Goal: Task Accomplishment & Management: Manage account settings

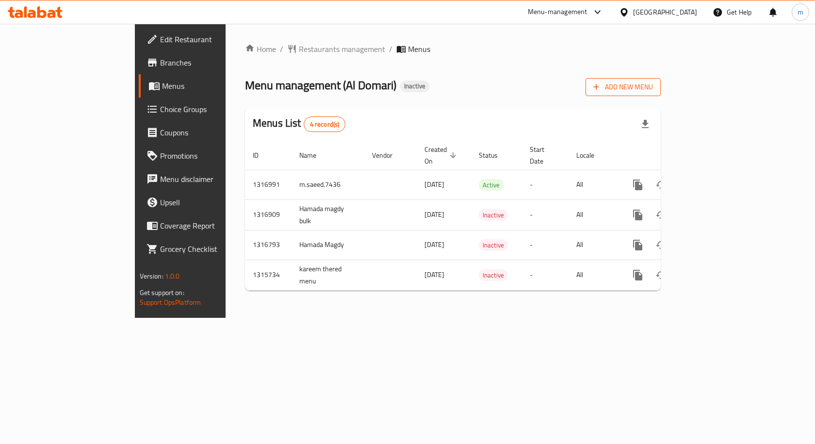
click at [653, 87] on span "Add New Menu" at bounding box center [623, 87] width 60 height 12
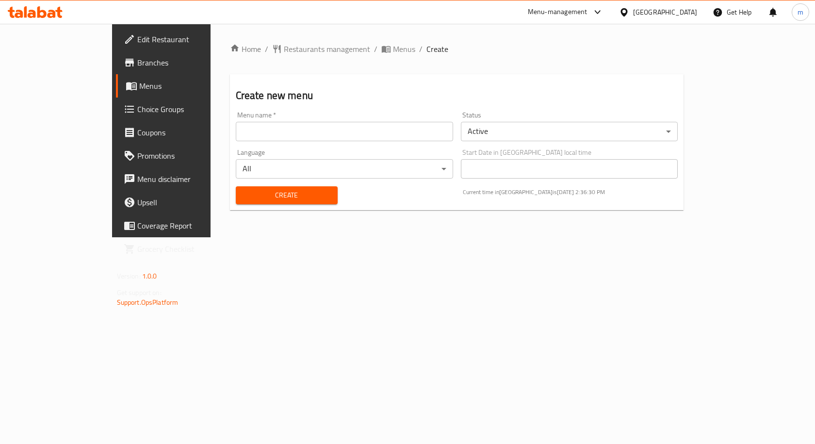
click at [320, 144] on div "Menu name   * Menu name *" at bounding box center [344, 126] width 225 height 37
click at [323, 124] on input "text" at bounding box center [344, 131] width 217 height 19
type input "m.saeed.7436 2d"
click at [236, 186] on button "Create" at bounding box center [287, 195] width 102 height 18
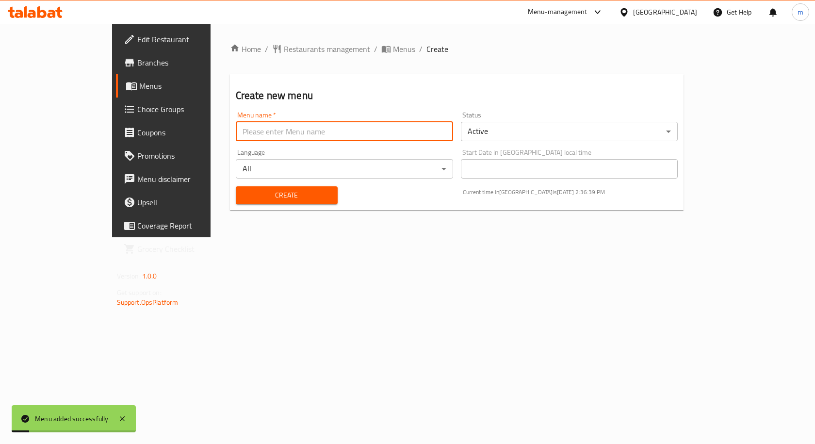
click at [139, 80] on span "Menus" at bounding box center [189, 86] width 101 height 12
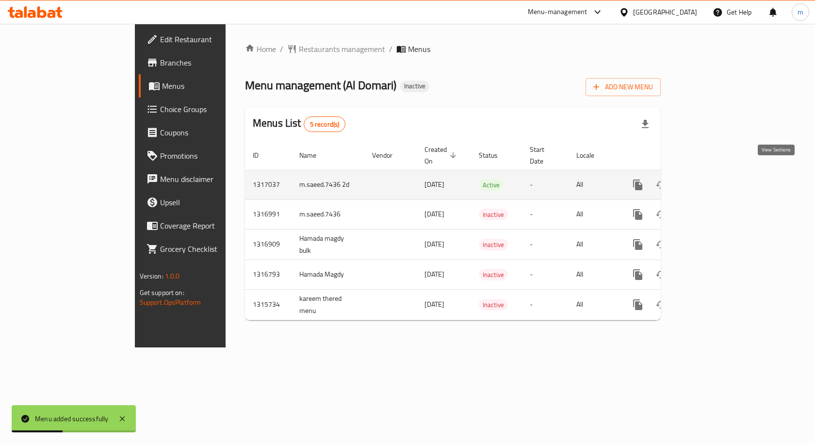
click at [713, 179] on icon "enhanced table" at bounding box center [708, 185] width 12 height 12
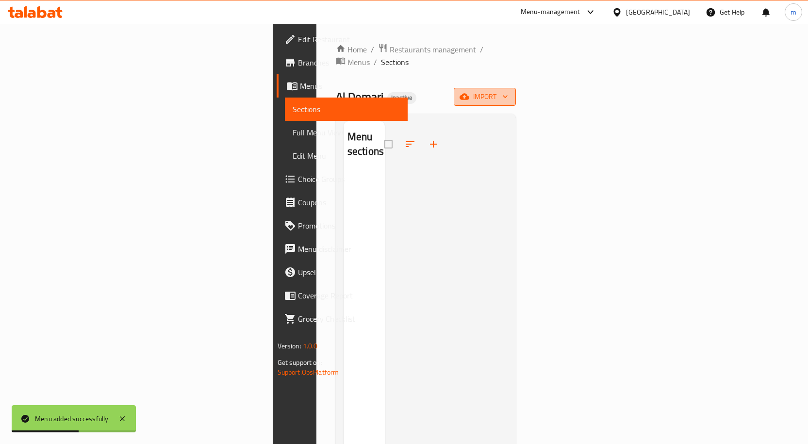
click at [508, 91] on span "import" at bounding box center [484, 97] width 47 height 12
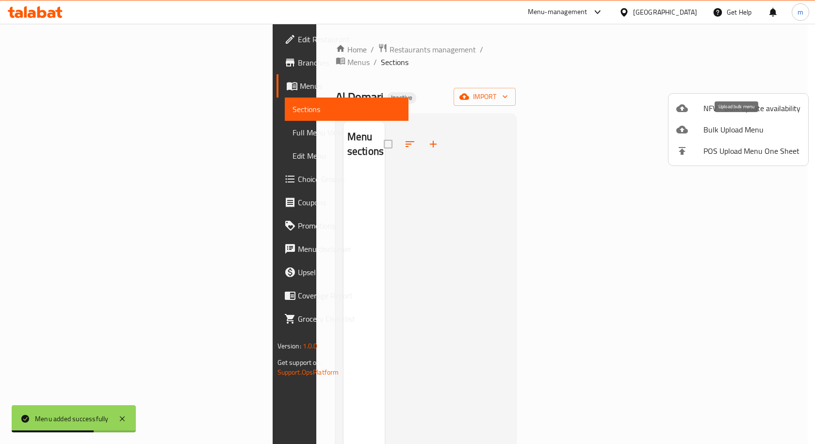
click at [707, 132] on span "Bulk Upload Menu" at bounding box center [751, 130] width 97 height 12
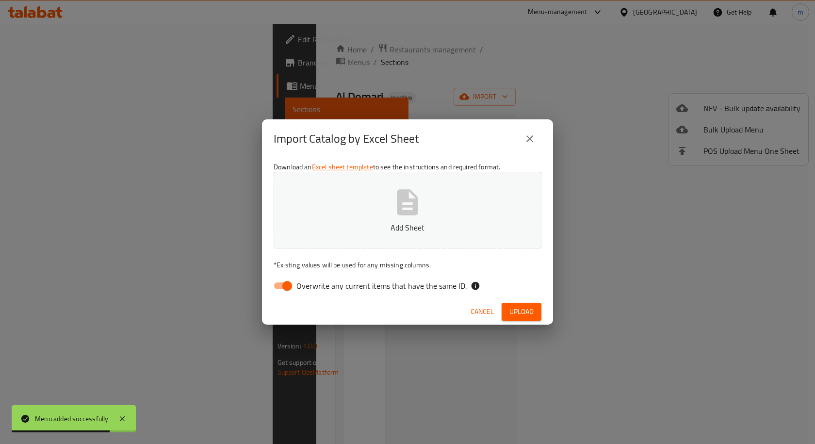
click at [293, 286] on input "Overwrite any current items that have the same ID." at bounding box center [286, 285] width 55 height 18
checkbox input "false"
click at [395, 201] on icon "button" at bounding box center [407, 202] width 31 height 31
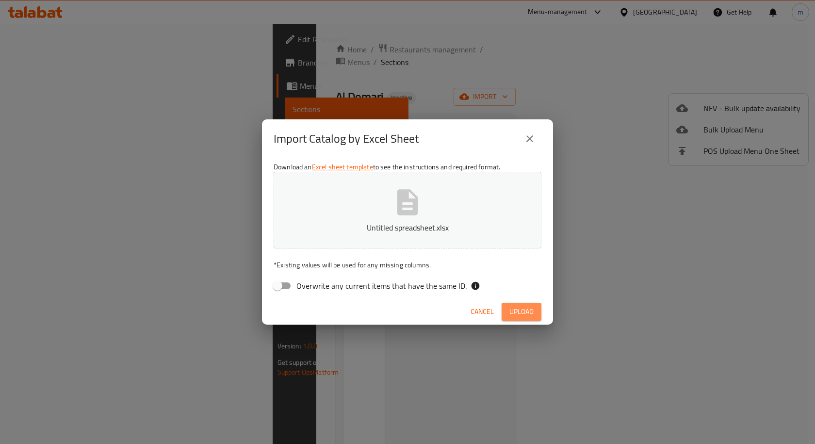
click at [513, 306] on span "Upload" at bounding box center [521, 312] width 24 height 12
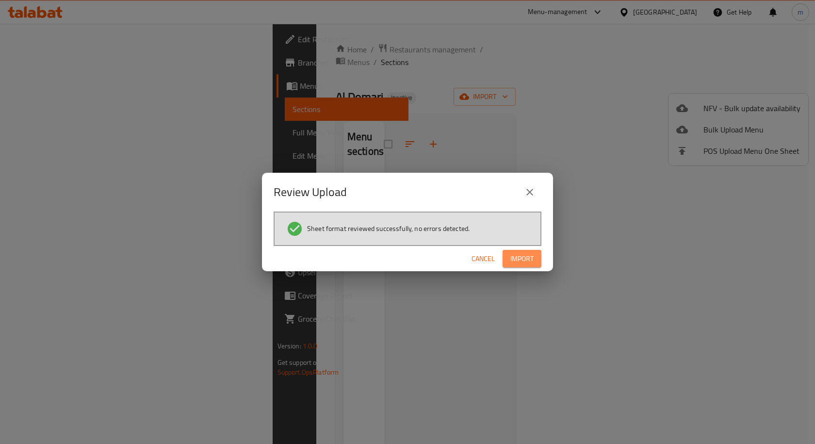
click at [525, 255] on span "Import" at bounding box center [521, 259] width 23 height 12
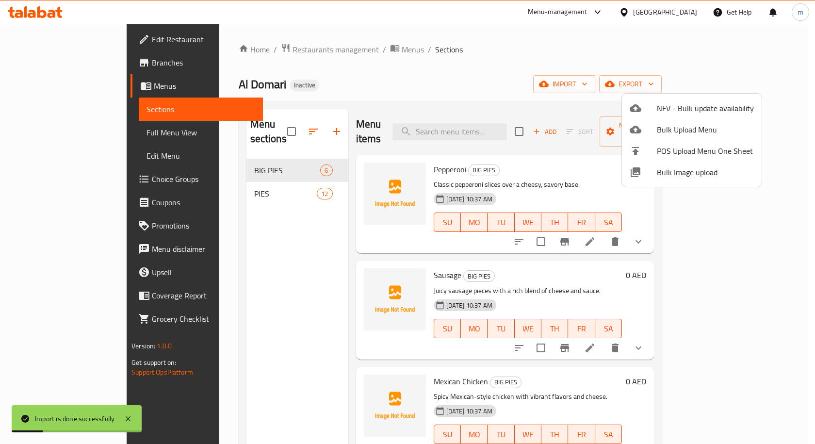
click at [20, 140] on div at bounding box center [407, 222] width 815 height 444
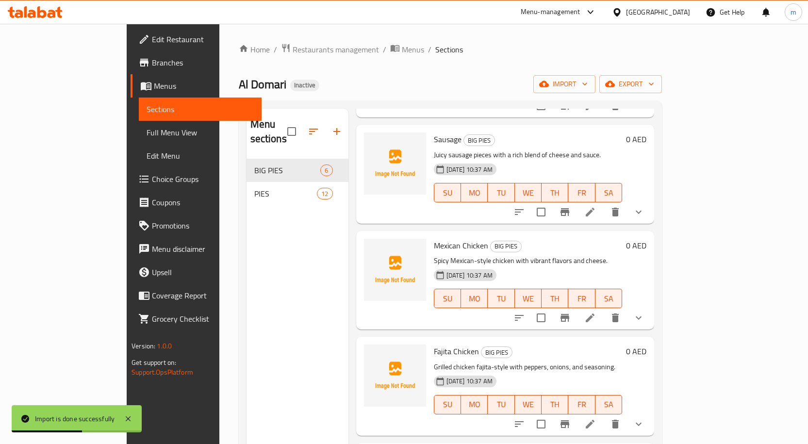
scroll to position [146, 0]
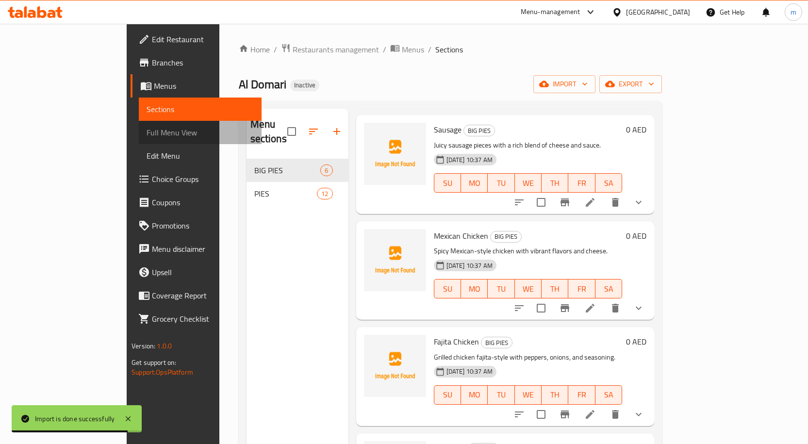
click at [146, 132] on span "Full Menu View" at bounding box center [199, 133] width 107 height 12
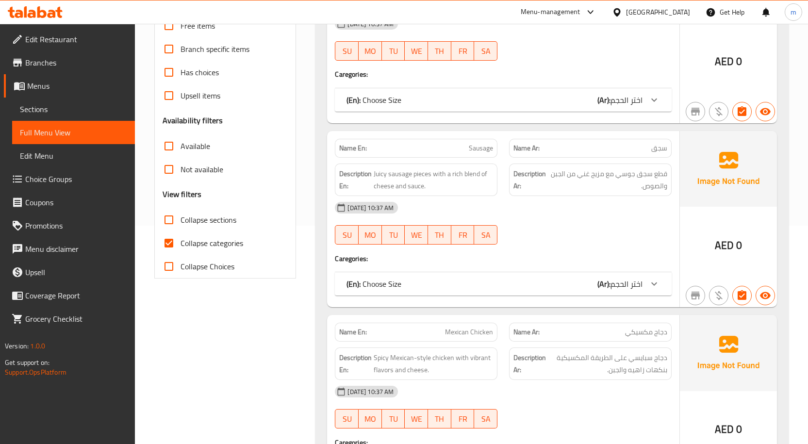
scroll to position [291, 0]
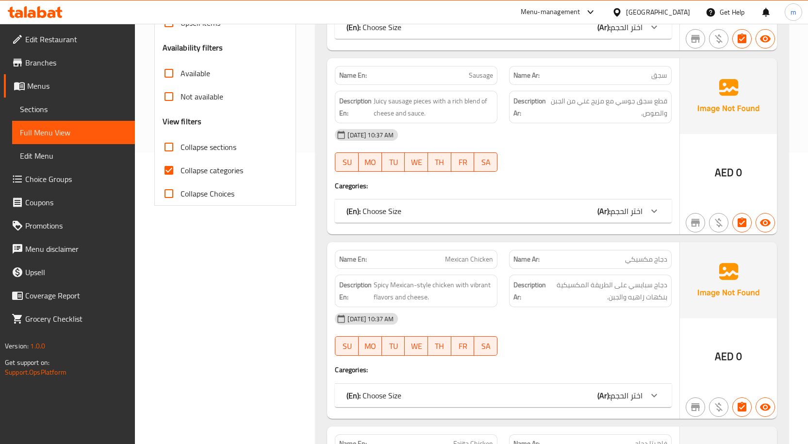
click at [169, 175] on input "Collapse categories" at bounding box center [168, 170] width 23 height 23
checkbox input "false"
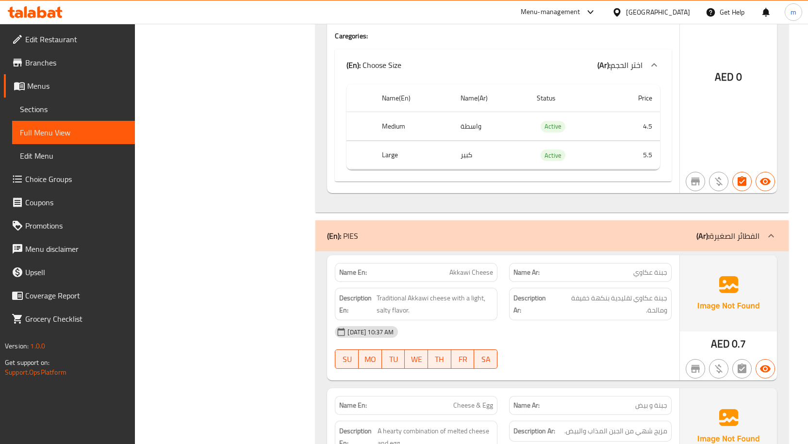
scroll to position [0, 0]
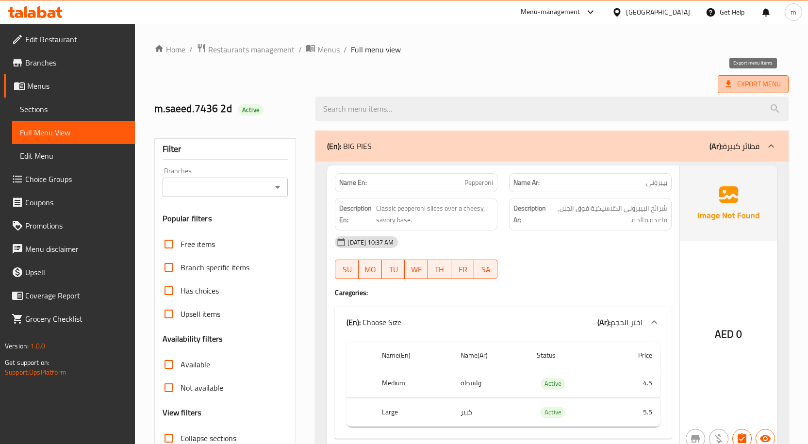
click at [748, 79] on span "Export Menu" at bounding box center [752, 84] width 55 height 12
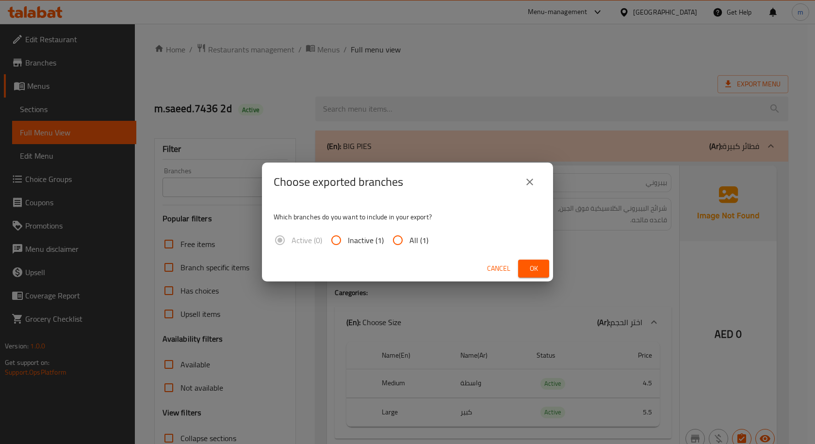
click at [397, 238] on input "All (1)" at bounding box center [397, 239] width 23 height 23
radio input "true"
click at [540, 268] on span "Ok" at bounding box center [534, 268] width 16 height 12
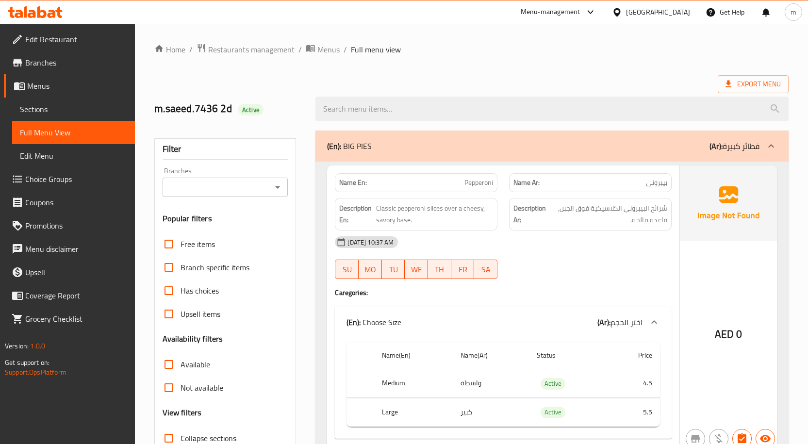
click at [355, 80] on div "Export Menu" at bounding box center [471, 84] width 634 height 18
click at [735, 88] on span "Export Menu" at bounding box center [752, 84] width 55 height 12
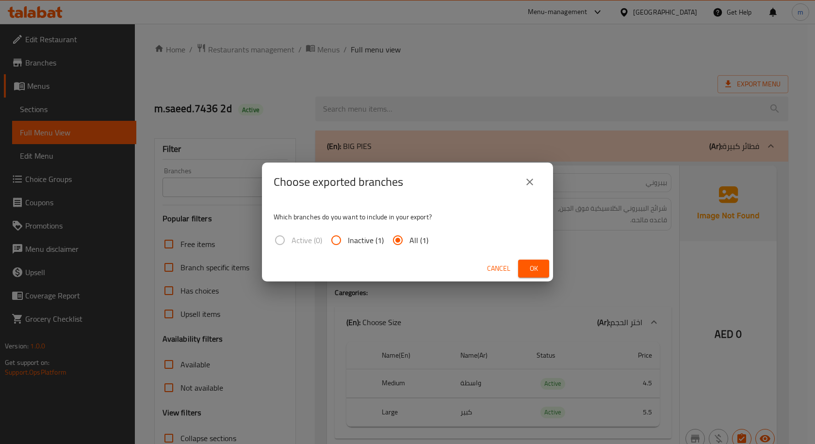
click at [345, 87] on div "Choose exported branches Which branches do you want to include in your export? …" at bounding box center [407, 222] width 815 height 444
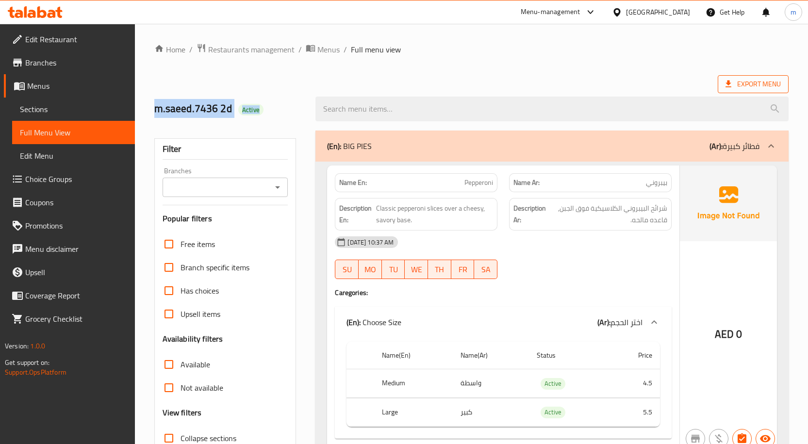
click at [725, 85] on icon at bounding box center [728, 84] width 10 height 10
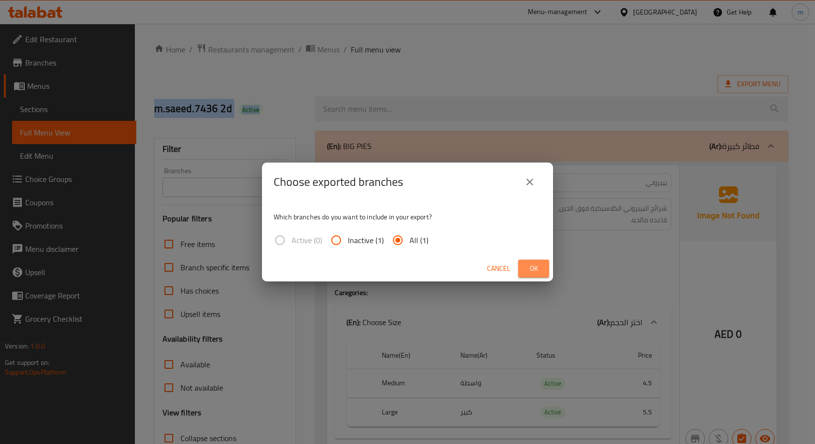
click at [535, 264] on span "Ok" at bounding box center [534, 268] width 16 height 12
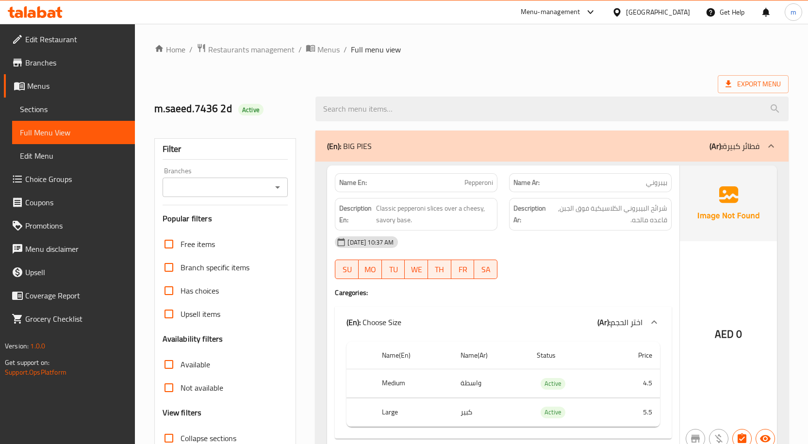
click at [445, 48] on ol "Home / Restaurants management / Menus / Full menu view" at bounding box center [471, 49] width 634 height 13
click at [58, 93] on link "Menus" at bounding box center [69, 85] width 131 height 23
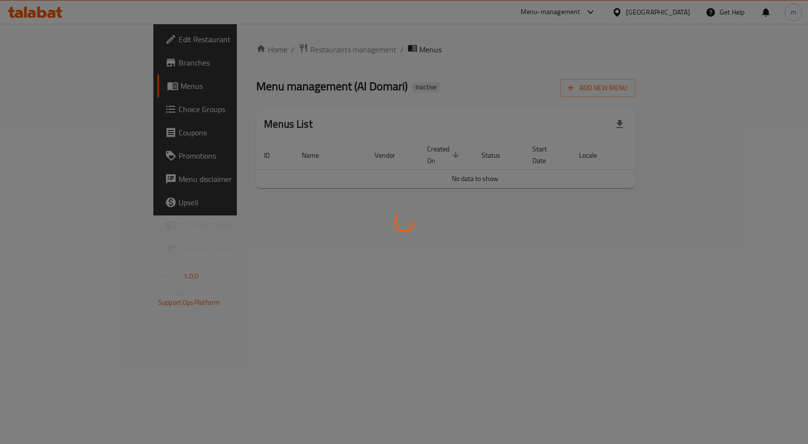
click at [58, 93] on div at bounding box center [404, 222] width 808 height 444
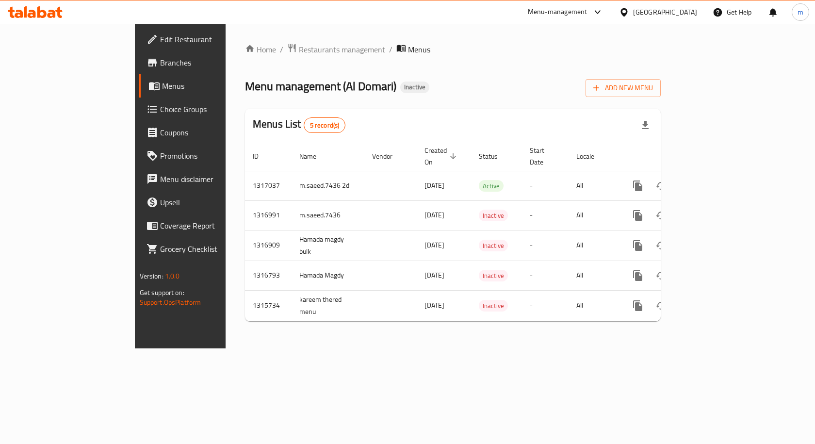
click at [480, 84] on div "Menu management ( [PERSON_NAME] ) Inactive Add New Menu" at bounding box center [453, 86] width 416 height 22
click at [653, 91] on span "Add New Menu" at bounding box center [623, 88] width 60 height 12
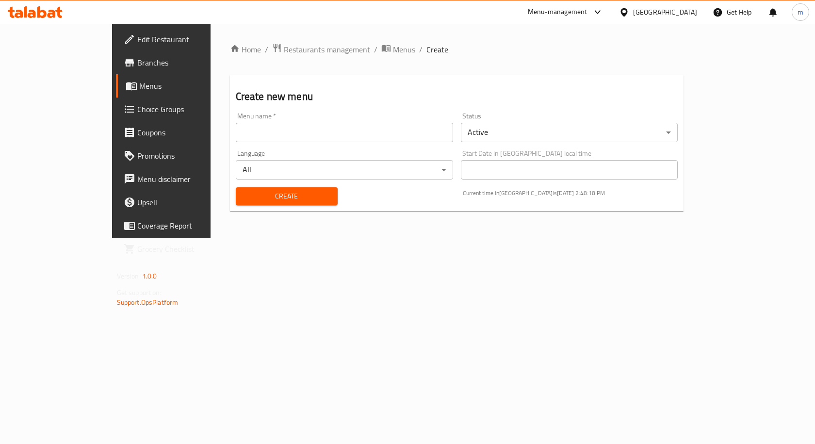
click at [244, 136] on input "text" at bounding box center [344, 132] width 217 height 19
click at [238, 136] on input "text" at bounding box center [344, 132] width 217 height 19
type input "m.saeed.7436 3d"
click at [236, 187] on button "Create" at bounding box center [287, 196] width 102 height 18
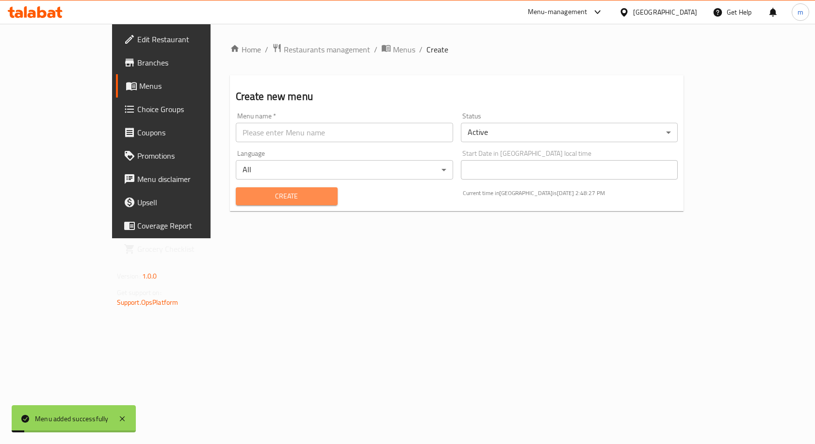
click at [236, 203] on button "Create" at bounding box center [287, 196] width 102 height 18
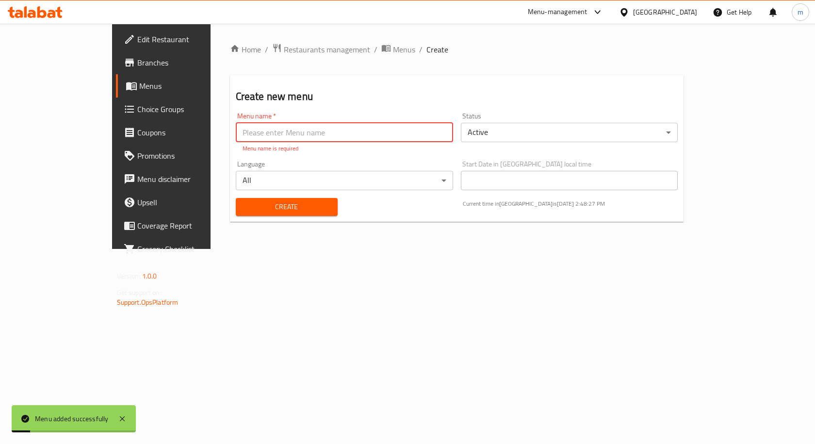
click at [210, 246] on div "Home / Restaurants management / Menus / Create Create new menu Menu name   * Me…" at bounding box center [456, 136] width 493 height 225
click at [116, 96] on link "Menus" at bounding box center [182, 85] width 132 height 23
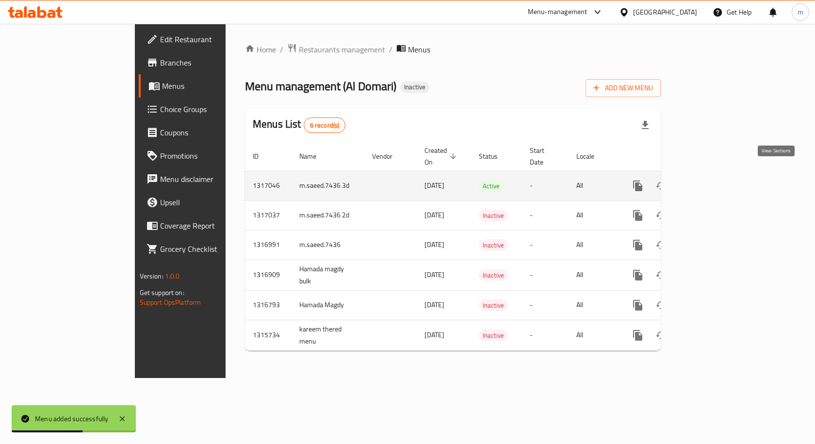
click at [719, 177] on link "enhanced table" at bounding box center [707, 185] width 23 height 23
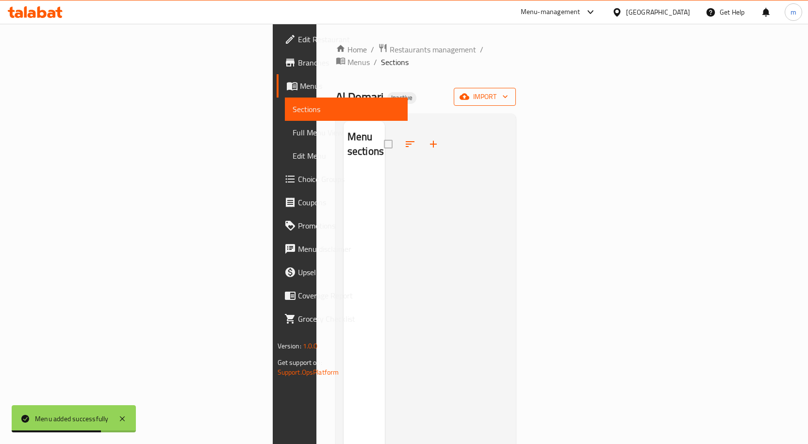
click at [508, 91] on span "import" at bounding box center [484, 97] width 47 height 12
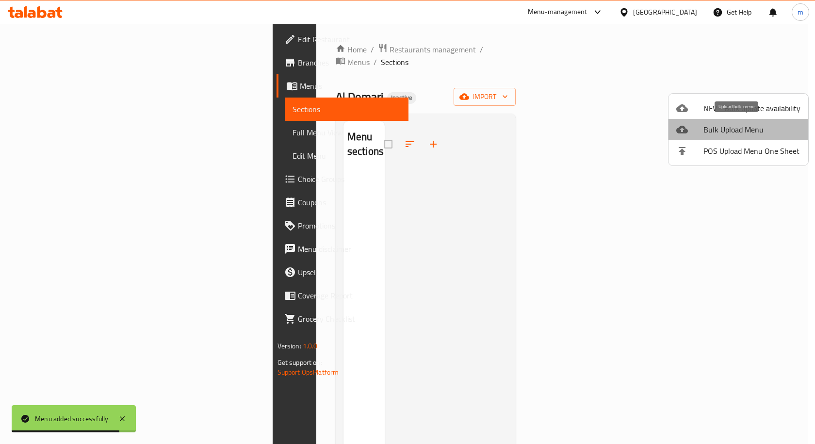
click at [780, 132] on span "Bulk Upload Menu" at bounding box center [751, 130] width 97 height 12
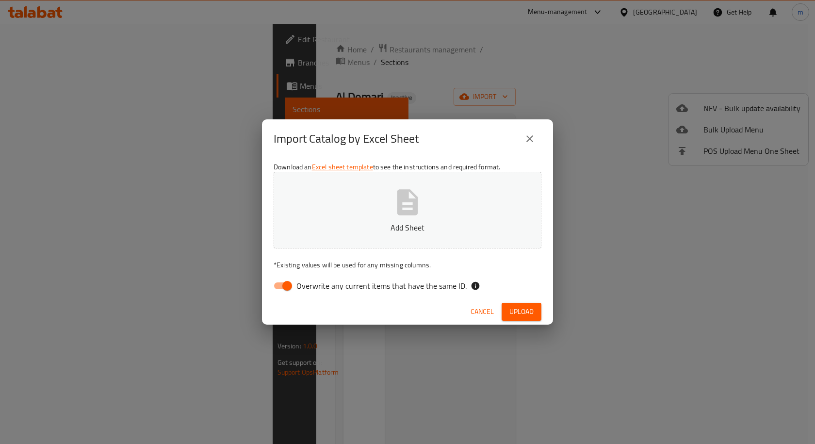
click at [290, 293] on input "Overwrite any current items that have the same ID." at bounding box center [286, 285] width 55 height 18
checkbox input "false"
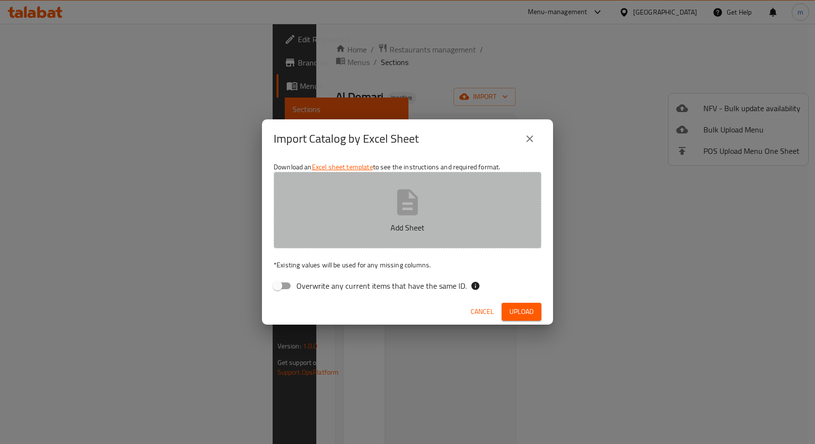
click at [429, 210] on button "Add Sheet" at bounding box center [408, 210] width 268 height 77
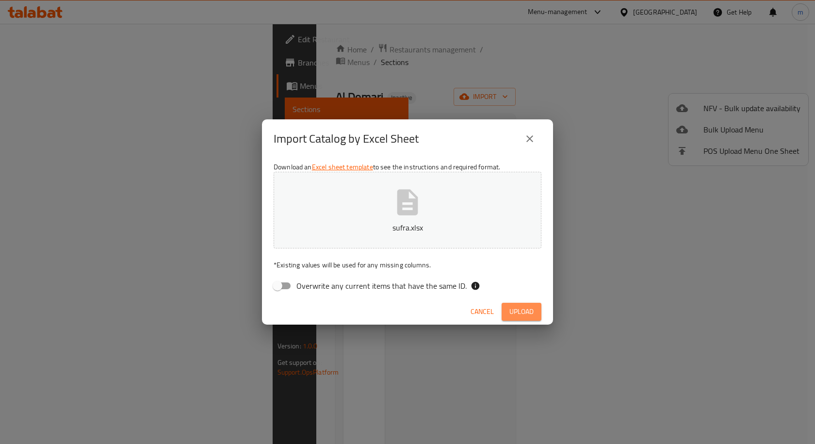
click at [506, 312] on button "Upload" at bounding box center [521, 312] width 40 height 18
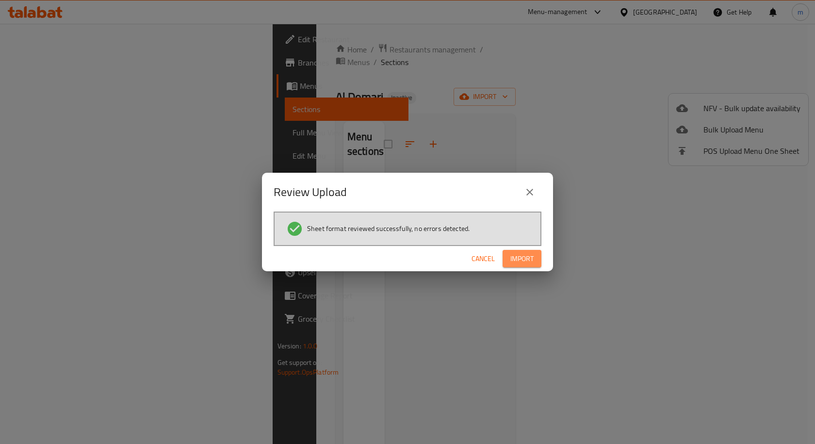
click at [515, 261] on span "Import" at bounding box center [521, 259] width 23 height 12
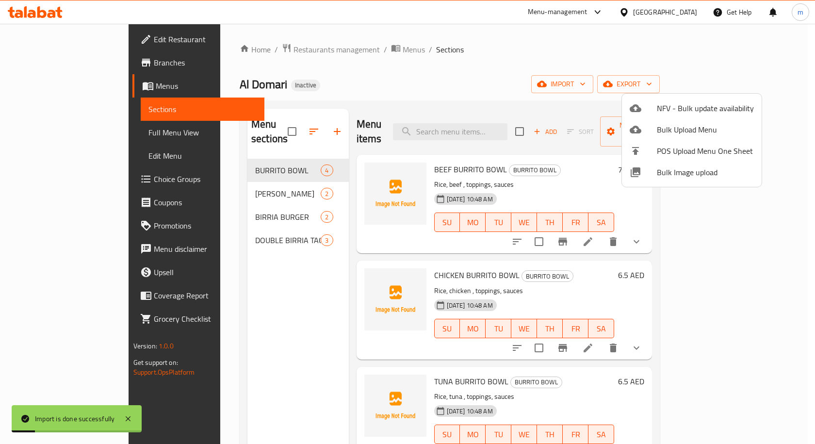
click at [48, 132] on div at bounding box center [407, 222] width 815 height 444
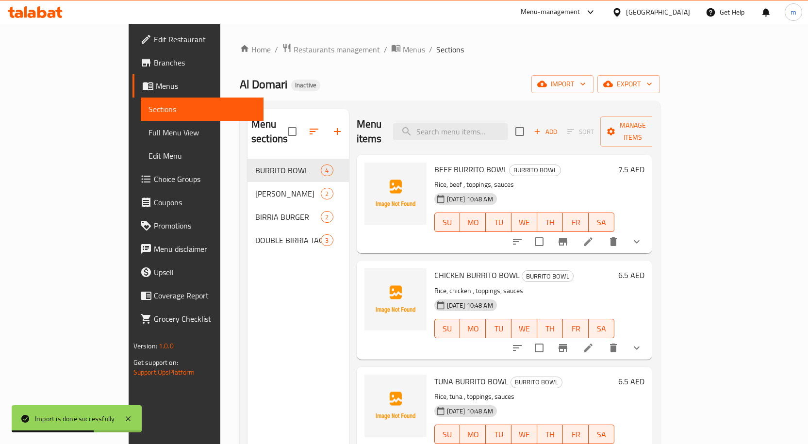
click at [141, 120] on link "Sections" at bounding box center [202, 108] width 123 height 23
click at [148, 134] on span "Full Menu View" at bounding box center [201, 133] width 107 height 12
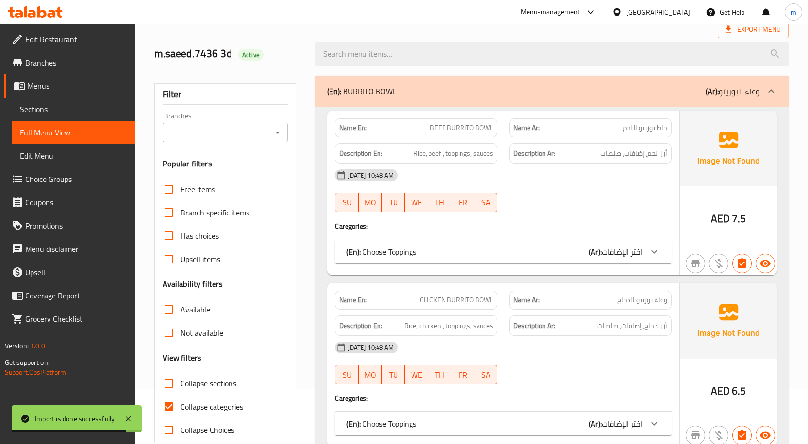
scroll to position [194, 0]
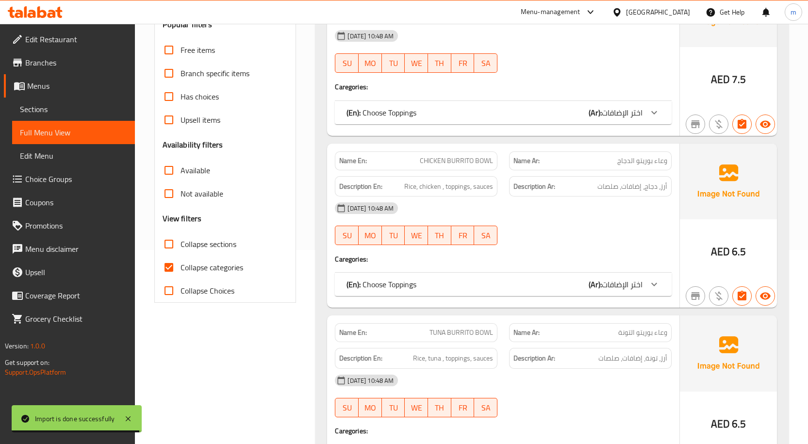
click at [168, 272] on input "Collapse categories" at bounding box center [168, 267] width 23 height 23
checkbox input "false"
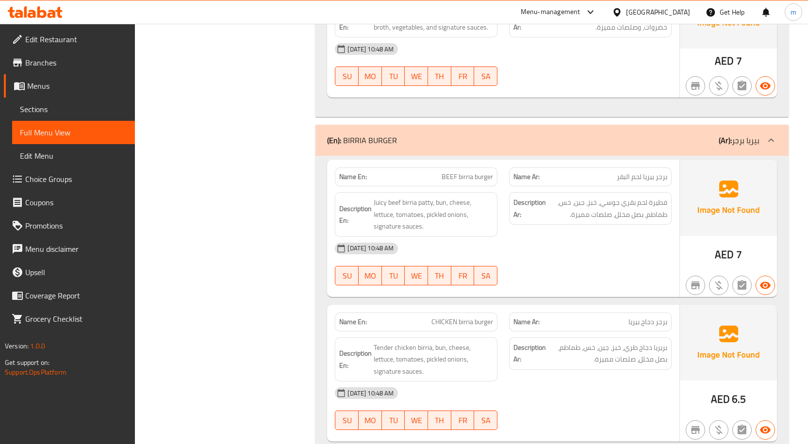
scroll to position [1815, 0]
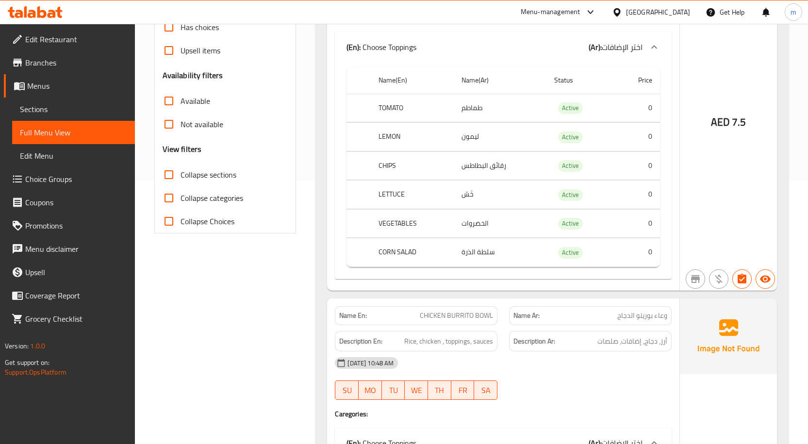
scroll to position [0, 0]
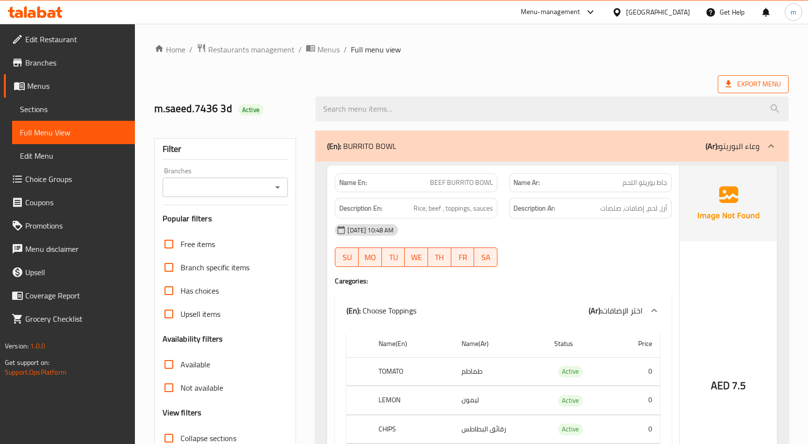
click at [754, 88] on span "Export Menu" at bounding box center [752, 84] width 55 height 12
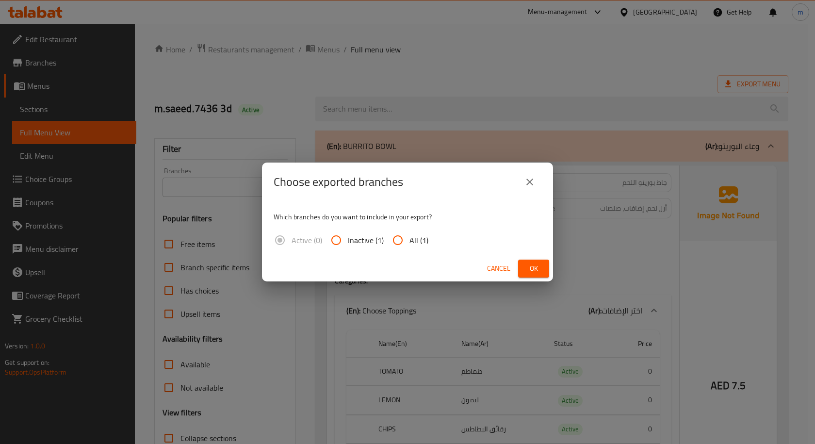
click at [397, 242] on input "All (1)" at bounding box center [397, 239] width 23 height 23
radio input "true"
click at [519, 268] on button "Ok" at bounding box center [533, 268] width 31 height 18
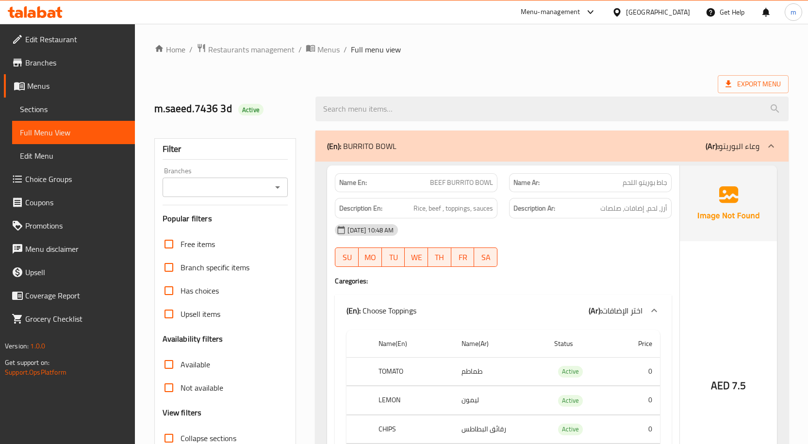
click at [272, 80] on div "Export Menu" at bounding box center [471, 84] width 634 height 18
